Goal: Complete application form: Complete application form

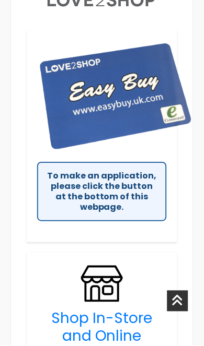
scroll to position [463, 0]
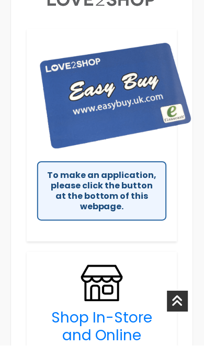
click at [84, 184] on div "To make an application, please click the button at the bottom of this webpage." at bounding box center [101, 191] width 129 height 60
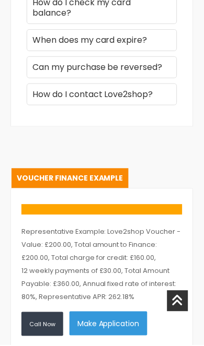
scroll to position [2222, 0]
click at [77, 174] on link "Voucher Finance Example" at bounding box center [69, 179] width 117 height 20
click at [99, 319] on button "Make Application" at bounding box center [108, 324] width 78 height 24
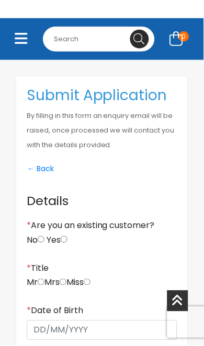
scroll to position [237, 0]
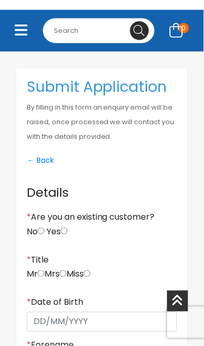
click at [42, 230] on input "No" at bounding box center [41, 231] width 7 height 7
radio input "true"
click at [90, 276] on input "radio" at bounding box center [87, 274] width 7 height 7
radio input "true"
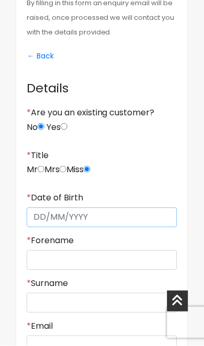
click at [74, 223] on input "* Date of Birth" at bounding box center [102, 218] width 150 height 20
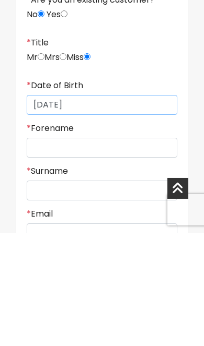
type input "[DATE]"
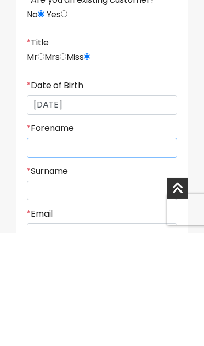
click at [92, 251] on input "* Forename" at bounding box center [102, 261] width 150 height 20
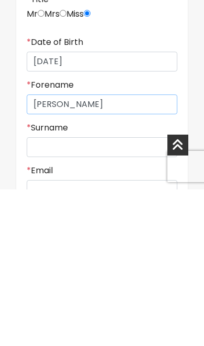
type input "[PERSON_NAME]"
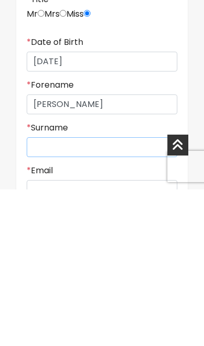
click at [89, 294] on input "* Surname" at bounding box center [102, 304] width 150 height 20
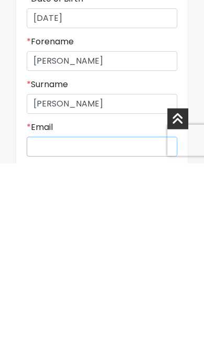
click at [71, 305] on div "* Email" at bounding box center [102, 322] width 150 height 34
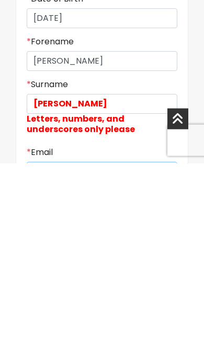
scroll to position [439, 0]
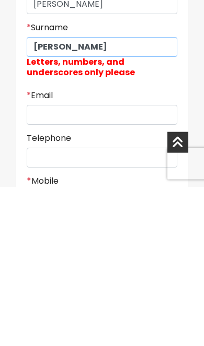
click at [115, 196] on input "[PERSON_NAME]" at bounding box center [102, 206] width 150 height 20
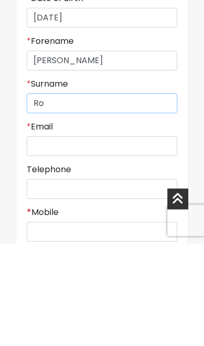
type input "R"
type input "[PERSON_NAME]"
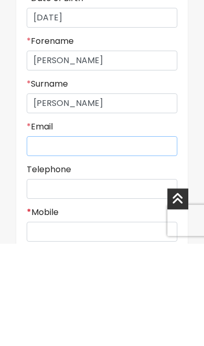
click at [75, 239] on input "* Email" at bounding box center [102, 249] width 150 height 20
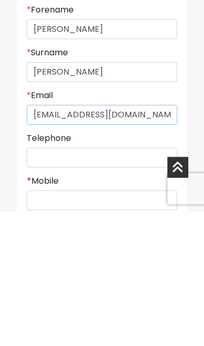
type input "[EMAIL_ADDRESS][DOMAIN_NAME]"
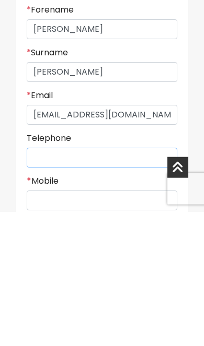
click at [44, 282] on input "Telephone" at bounding box center [102, 292] width 150 height 20
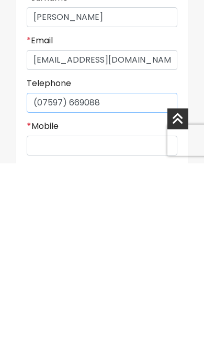
type input "(07597) 669088"
click at [36, 318] on input "* Mobile" at bounding box center [102, 328] width 150 height 20
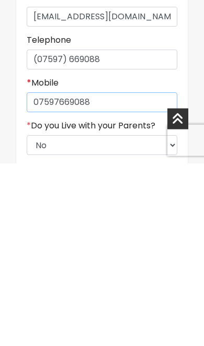
type input "07597669088"
click at [41, 318] on select "Select No Yes" at bounding box center [102, 328] width 150 height 20
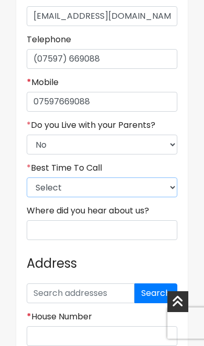
click at [38, 193] on select "Select 9am-12pm 12pm-3pm 3pm-6pm 6pm-8pm Any Time" at bounding box center [102, 187] width 150 height 20
select select "2"
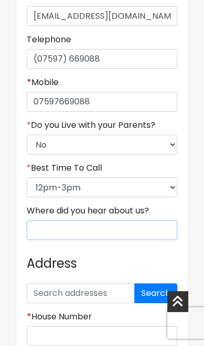
click at [87, 238] on input "Where did you hear about us?" at bounding box center [102, 230] width 150 height 20
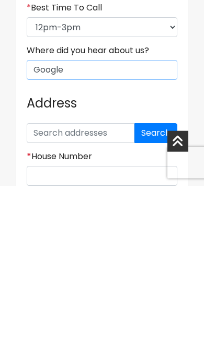
type input "Google"
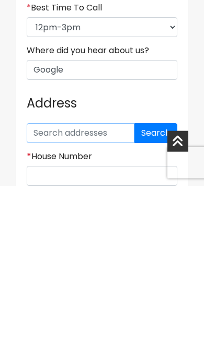
click at [30, 283] on input "text" at bounding box center [81, 293] width 108 height 20
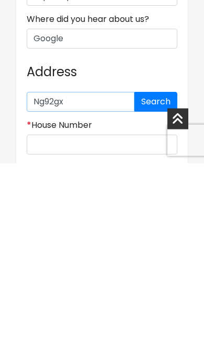
type input "Ng92gx"
click at [158, 275] on button "Search" at bounding box center [155, 285] width 43 height 20
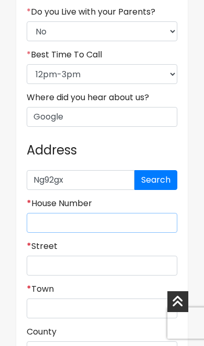
click at [31, 227] on input "* House Number" at bounding box center [102, 223] width 150 height 20
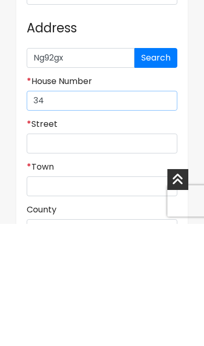
type input "34"
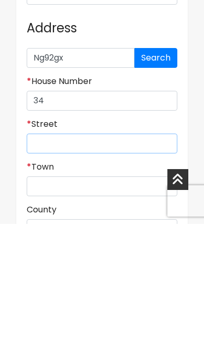
click at [34, 256] on input "* Street" at bounding box center [102, 266] width 150 height 20
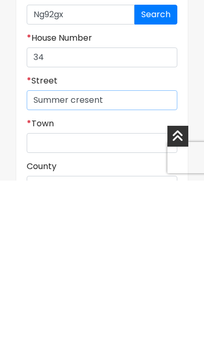
type input "Summer cresent"
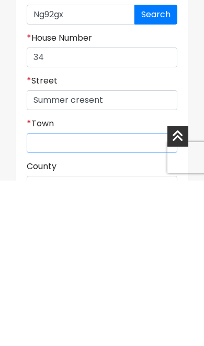
click at [37, 299] on input "* Town" at bounding box center [102, 309] width 150 height 20
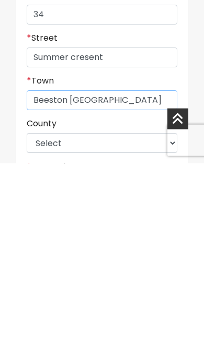
type input "Beeston Nottingham"
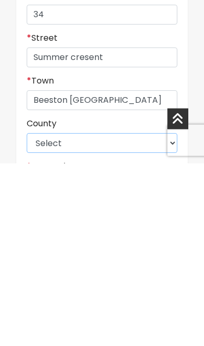
click at [33, 316] on select "Select East Riding of Yorkshire Lincolnshire North East Lincolnshire North Linc…" at bounding box center [102, 326] width 150 height 20
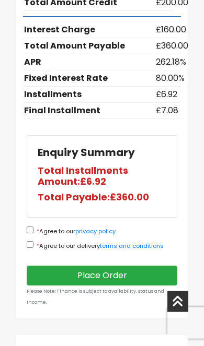
scroll to position [1830, 0]
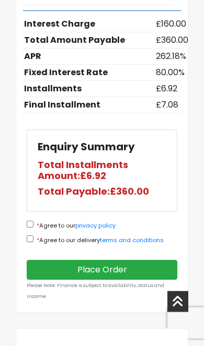
click at [33, 228] on input "* Agree to our privacy policy" at bounding box center [30, 224] width 7 height 7
checkbox input "true"
click at [33, 242] on input "* Agree to our delivery terms and conditions" at bounding box center [30, 238] width 7 height 7
checkbox input "true"
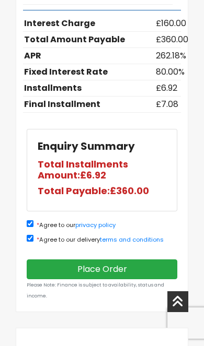
click at [106, 276] on button "Place Order" at bounding box center [102, 269] width 150 height 20
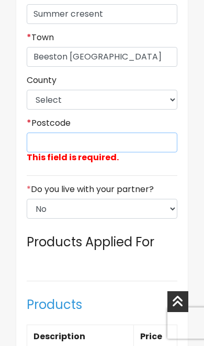
scroll to position [1206, 0]
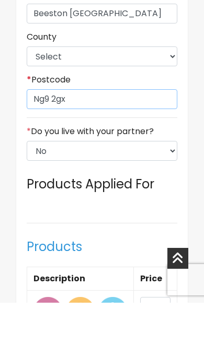
type input "Ng9 2gx"
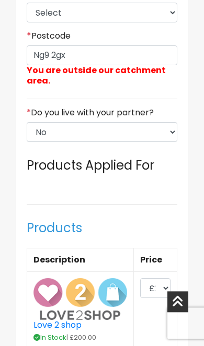
scroll to position [1250, 0]
